Goal: Navigation & Orientation: Understand site structure

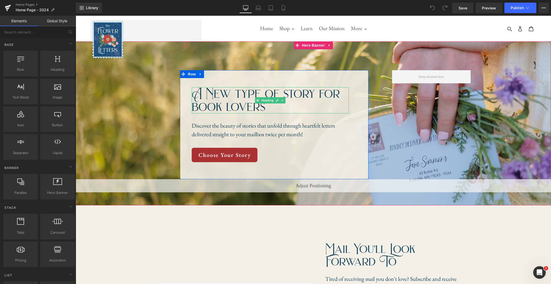
click at [266, 108] on h1 "A New type of story for book lovers" at bounding box center [270, 100] width 157 height 26
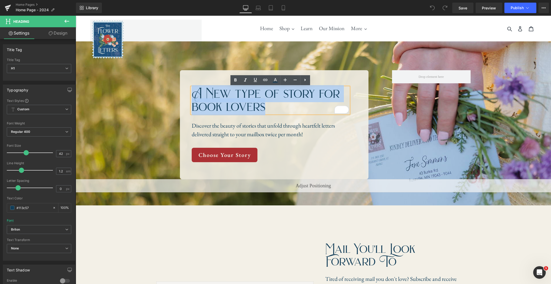
drag, startPoint x: 264, startPoint y: 107, endPoint x: 195, endPoint y: 93, distance: 71.3
click at [194, 93] on h1 "A New type of story for book lovers" at bounding box center [270, 100] width 157 height 26
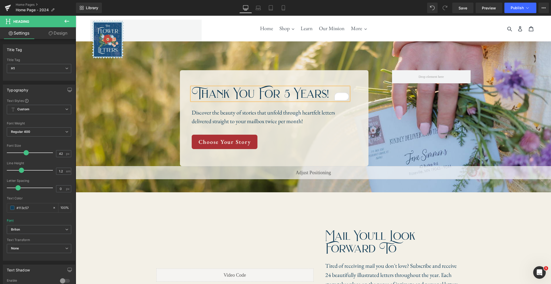
scroll to position [0, 0]
click at [307, 122] on p "Discover the beauty of stories that unfold through heartfelt letters delivered …" at bounding box center [270, 116] width 157 height 17
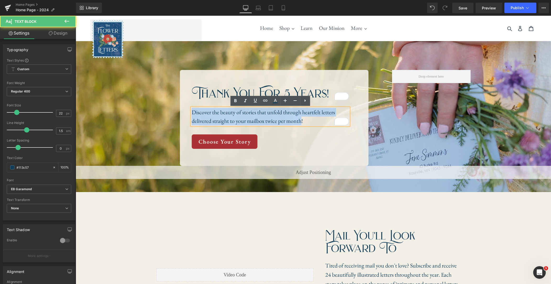
drag, startPoint x: 302, startPoint y: 121, endPoint x: 198, endPoint y: 114, distance: 104.7
click at [192, 114] on p "Discover the beauty of stories that unfold through heartfelt letters delivered …" at bounding box center [270, 116] width 157 height 17
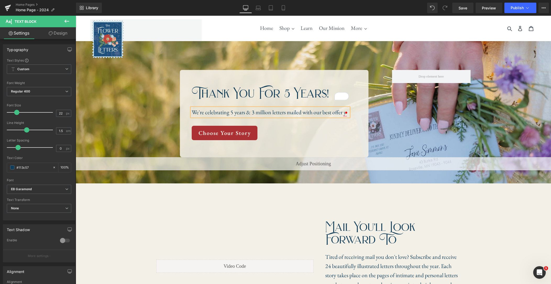
click at [289, 113] on p "We're celebrating 5 years & 3 million letters mailed with our best offer y" at bounding box center [270, 112] width 157 height 9
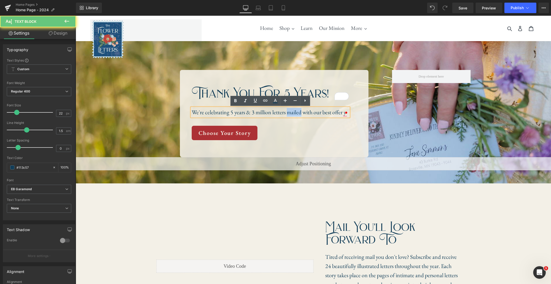
click at [289, 113] on p "We're celebrating 5 years & 3 million letters mailed with our best offer y" at bounding box center [270, 112] width 157 height 9
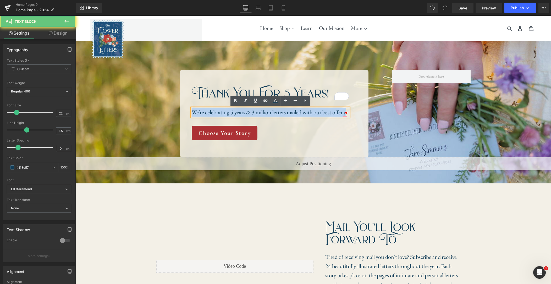
click at [289, 113] on p "We're celebrating 5 years & 3 million letters mailed with our best offer y" at bounding box center [270, 112] width 157 height 9
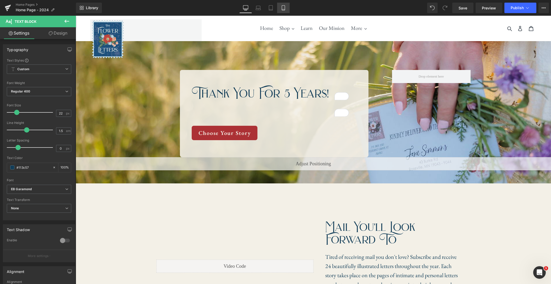
click at [285, 8] on icon at bounding box center [283, 7] width 5 height 5
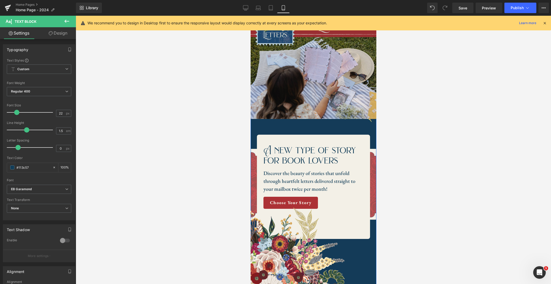
scroll to position [53, 0]
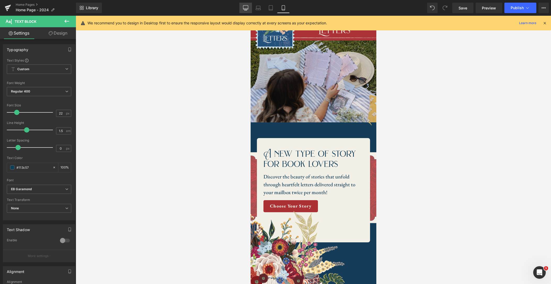
click at [249, 6] on link "Desktop" at bounding box center [245, 8] width 13 height 10
type input "100"
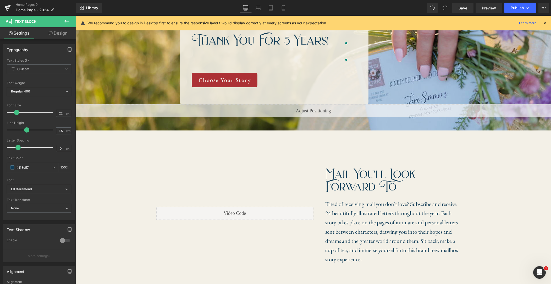
scroll to position [2, 0]
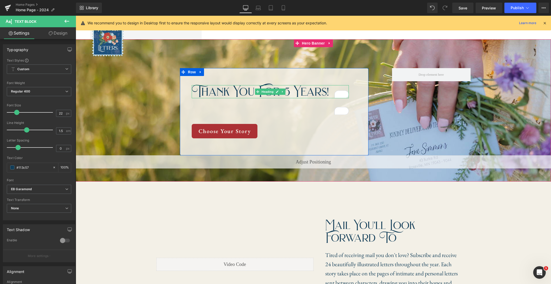
click at [302, 86] on h1 "Thank You For 5 Years!" at bounding box center [270, 91] width 157 height 13
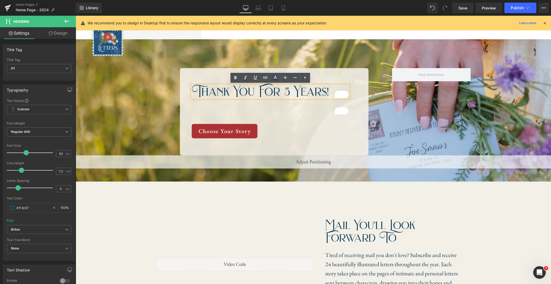
click at [327, 89] on h1 "Thank You For 5 Years!" at bounding box center [270, 91] width 157 height 13
click at [325, 91] on h1 "Thank You For 5 Years!" at bounding box center [270, 91] width 157 height 13
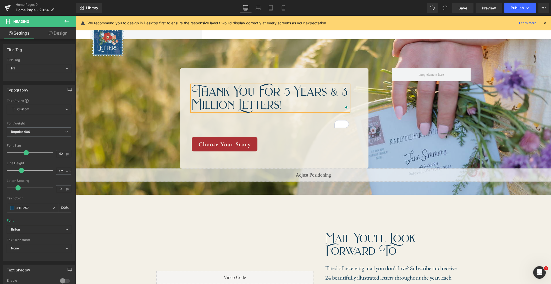
click at [288, 119] on div "Text Block" at bounding box center [270, 123] width 157 height 9
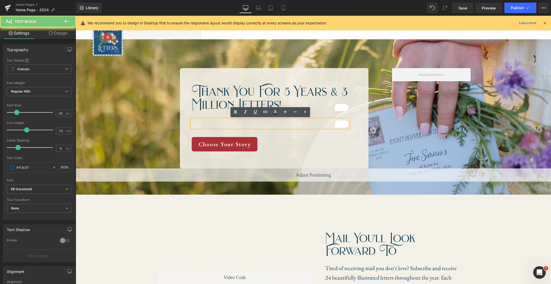
click at [288, 122] on p "To enrich screen reader interactions, please activate Accessibility in Grammarl…" at bounding box center [270, 123] width 157 height 9
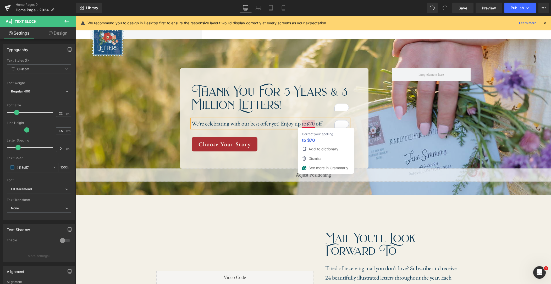
click at [307, 124] on p "We're celebrating with our best offer yet! Enjoy up to$70 off" at bounding box center [270, 123] width 157 height 9
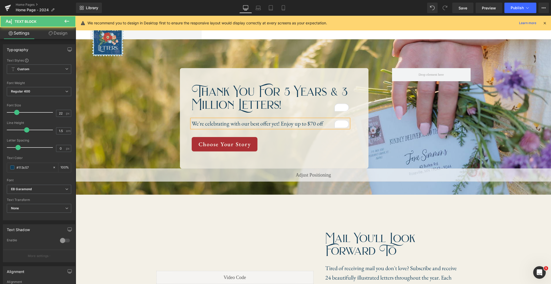
drag, startPoint x: 324, startPoint y: 122, endPoint x: 333, endPoint y: 123, distance: 8.4
click at [324, 122] on p "We're celebrating with our best offer yet! Enjoy up to $70 off" at bounding box center [270, 123] width 157 height 9
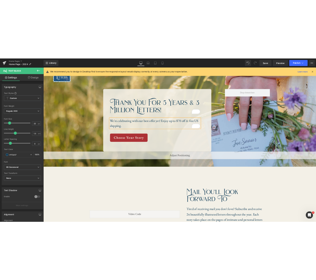
scroll to position [0, 0]
